Goal: Task Accomplishment & Management: Manage account settings

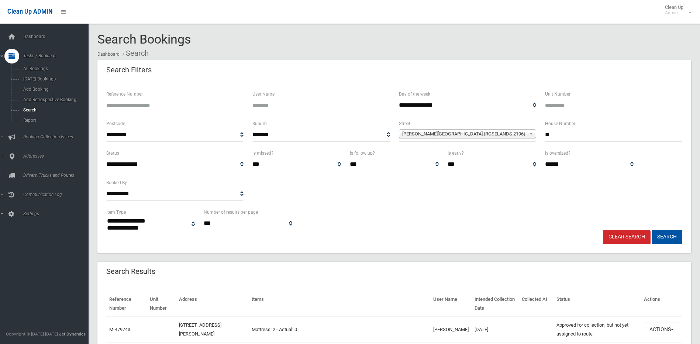
select select
click at [31, 109] on span "Search" at bounding box center [54, 109] width 67 height 5
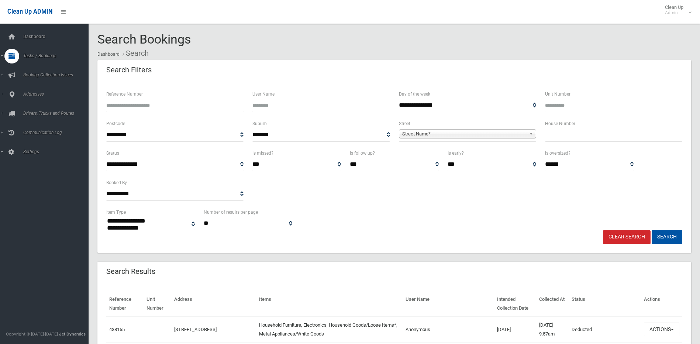
select select
click at [570, 131] on input "text" at bounding box center [613, 135] width 137 height 14
type input "**"
click at [524, 135] on span "Street Name*" at bounding box center [464, 134] width 124 height 9
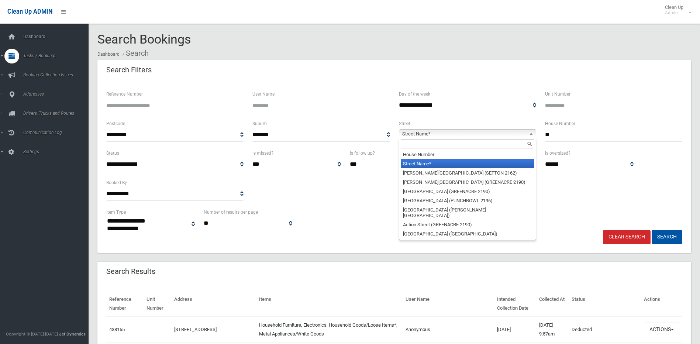
click at [498, 144] on input "text" at bounding box center [468, 144] width 134 height 9
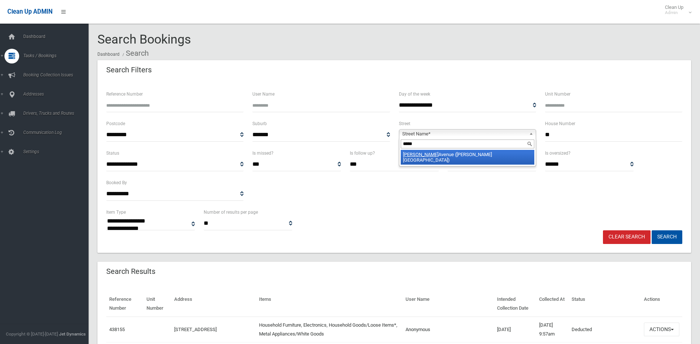
type input "*****"
click at [494, 156] on li "Wendy Avenue (GEORGES HALL 2198)" at bounding box center [468, 157] width 134 height 15
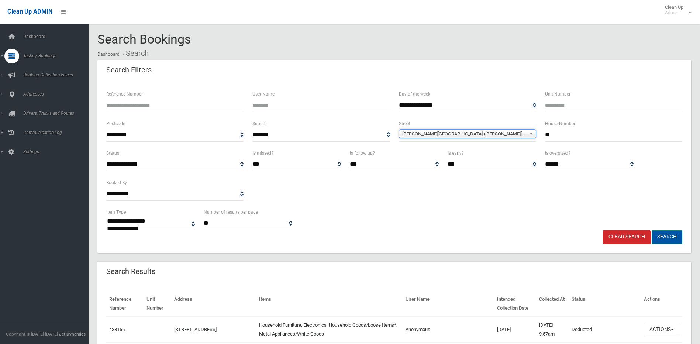
click at [666, 235] on button "Search" at bounding box center [667, 237] width 31 height 14
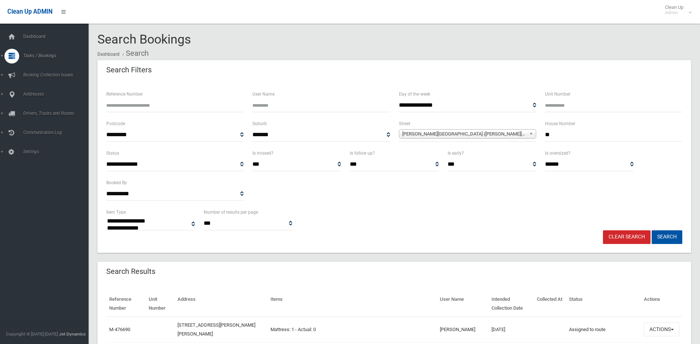
select select
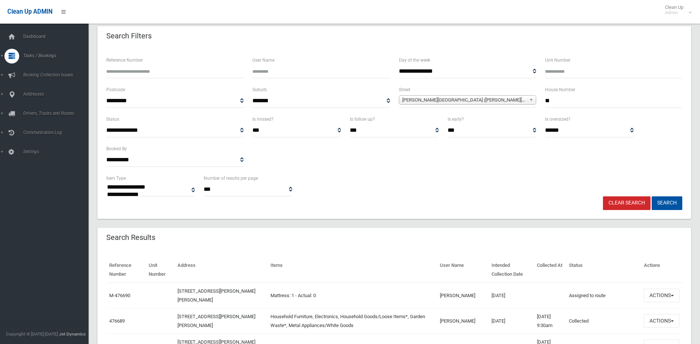
scroll to position [74, 0]
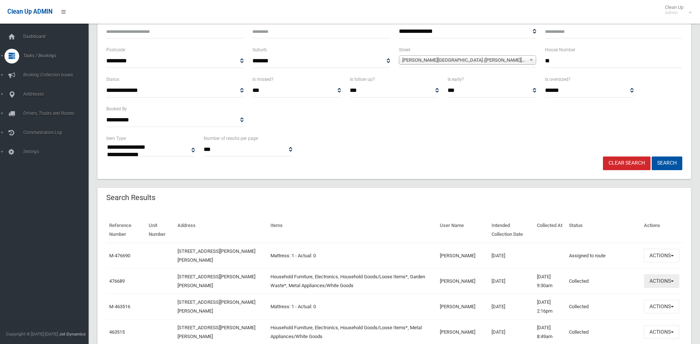
click at [659, 281] on button "Actions" at bounding box center [661, 281] width 35 height 14
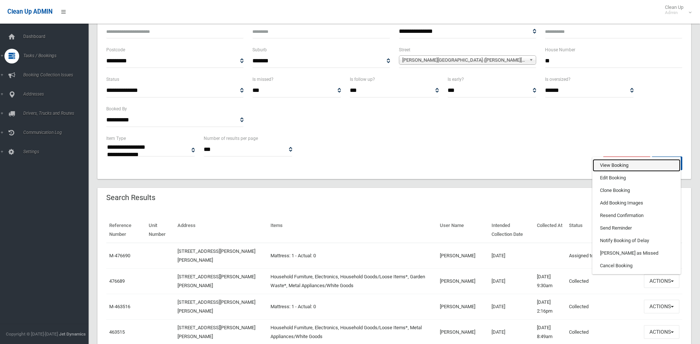
click at [602, 163] on link "View Booking" at bounding box center [637, 165] width 88 height 13
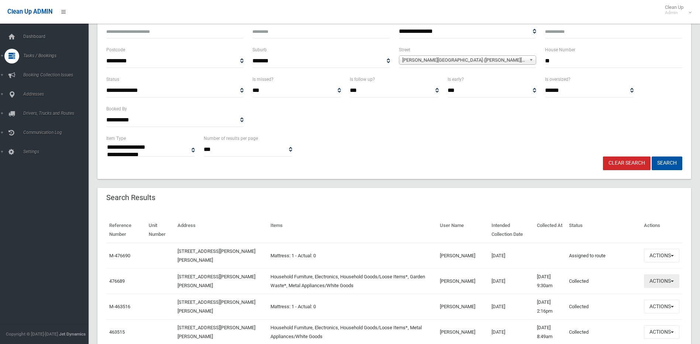
click at [668, 278] on button "Actions" at bounding box center [661, 281] width 35 height 14
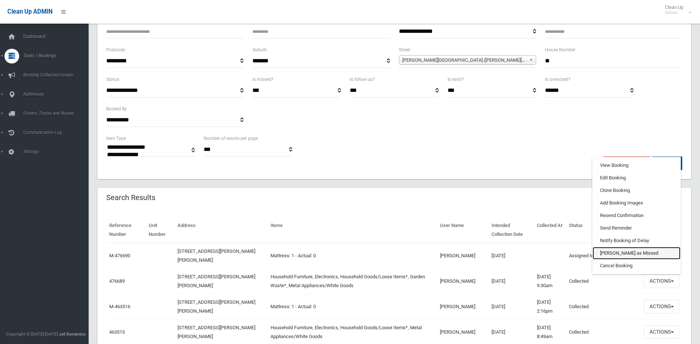
click at [617, 255] on link "[PERSON_NAME] as Missed" at bounding box center [637, 253] width 88 height 13
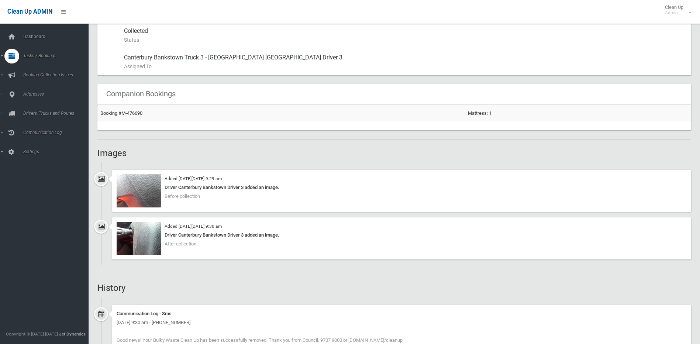
scroll to position [443, 0]
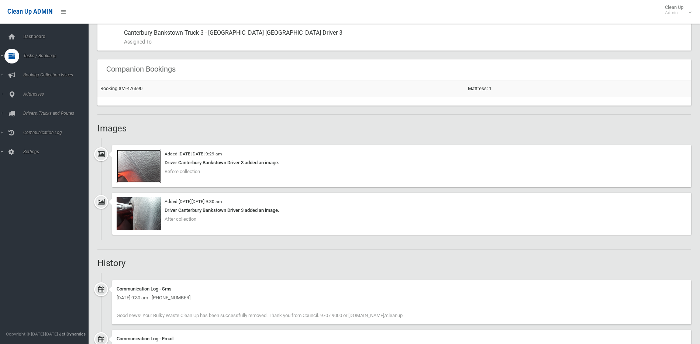
click at [133, 160] on img at bounding box center [139, 166] width 44 height 33
click at [135, 208] on img at bounding box center [139, 213] width 44 height 33
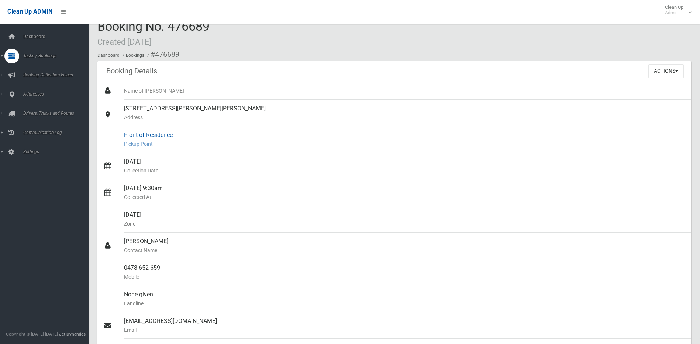
scroll to position [0, 0]
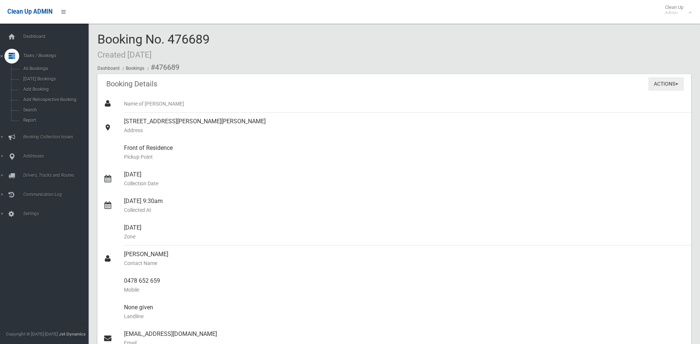
click at [673, 82] on button "Actions" at bounding box center [666, 84] width 35 height 14
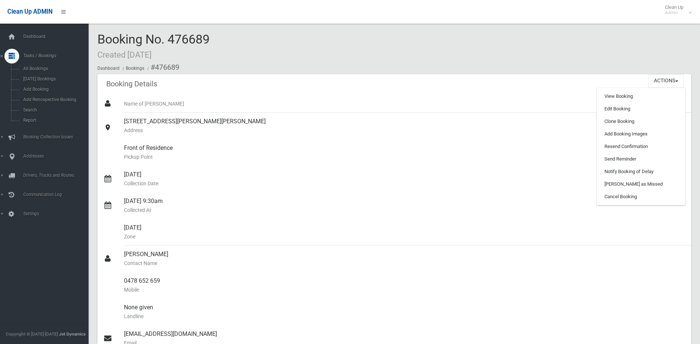
click at [379, 43] on div "Booking No. 476689 Created 31/07/2025 Dashboard Bookings #476689" at bounding box center [394, 53] width 594 height 42
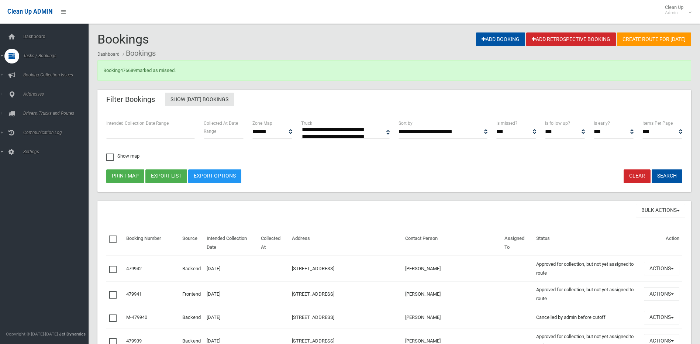
select select
